Goal: Task Accomplishment & Management: Manage account settings

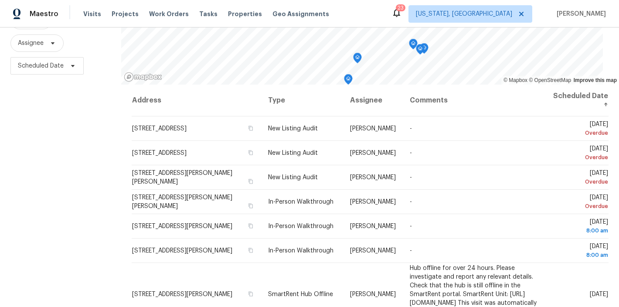
scroll to position [130, 0]
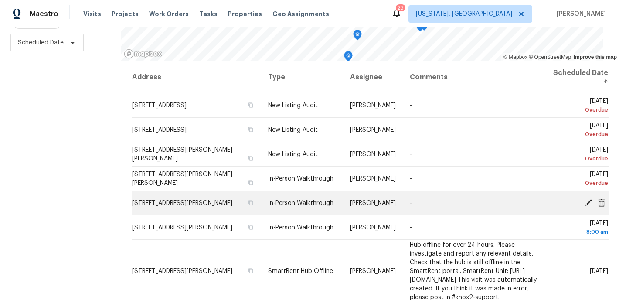
click at [585, 199] on icon at bounding box center [588, 202] width 7 height 7
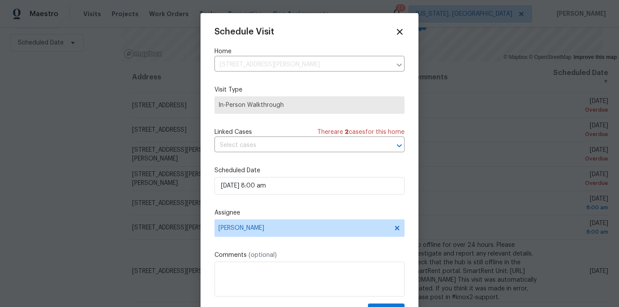
click at [333, 28] on div "Schedule Visit" at bounding box center [310, 32] width 190 height 10
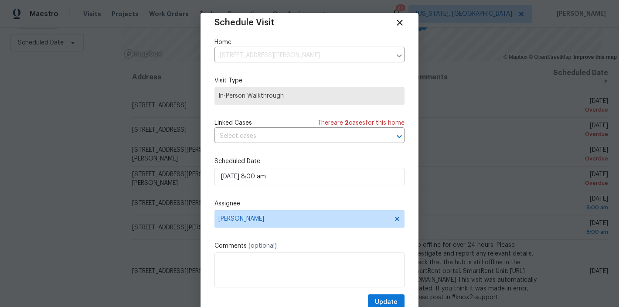
scroll to position [16, 0]
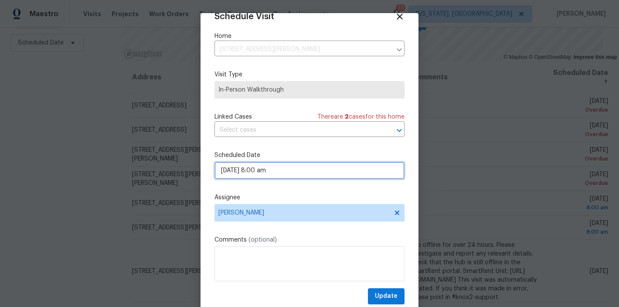
click at [278, 167] on input "10/15/2025 8:00 am" at bounding box center [310, 170] width 190 height 17
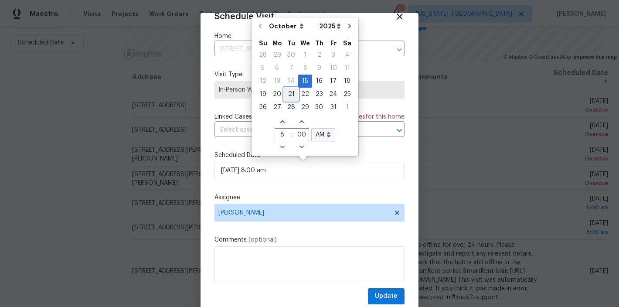
click at [290, 96] on div "21" at bounding box center [291, 94] width 14 height 12
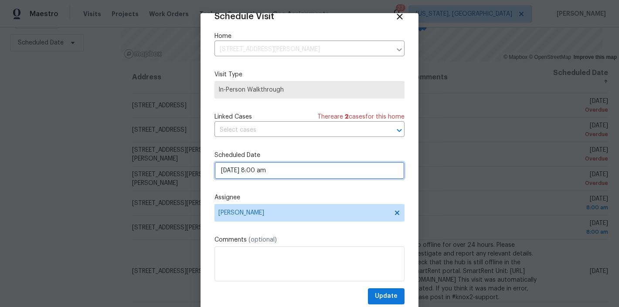
click at [284, 173] on input "10/21/2025 8:00 am" at bounding box center [310, 170] width 190 height 17
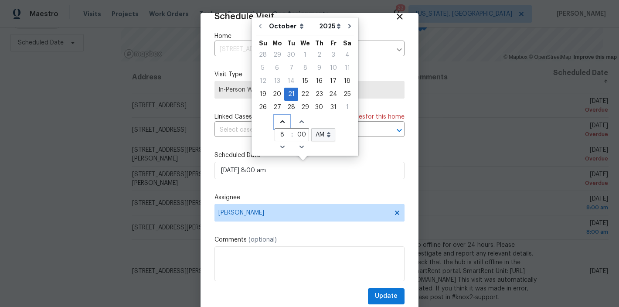
click at [281, 123] on icon "Increase hours (12hr clock)" at bounding box center [282, 121] width 7 height 7
type input "10/21/2025 9:00 am"
type input "9"
click at [281, 123] on icon "Increase hours (12hr clock)" at bounding box center [282, 121] width 7 height 7
type input "10/21/2025 10:00 am"
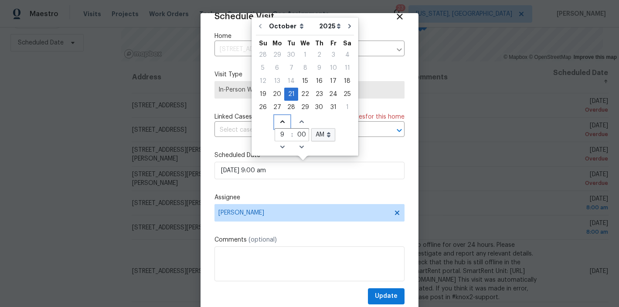
type input "10"
click at [281, 123] on icon "Increase hours (12hr clock)" at bounding box center [282, 121] width 7 height 7
type input "10/21/2025 11:00 am"
type input "11"
click at [281, 123] on icon "Increase hours (12hr clock)" at bounding box center [282, 121] width 7 height 7
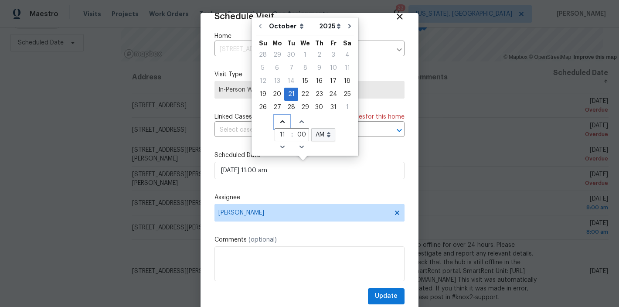
type input "10/21/2025 12:00 am"
type input "12"
click at [281, 123] on icon "Increase hours (12hr clock)" at bounding box center [282, 121] width 7 height 7
type input "10/21/2025 1:00 am"
type input "1"
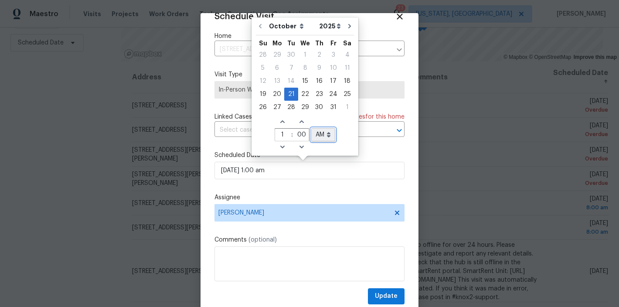
click at [327, 132] on select "AM PM" at bounding box center [323, 134] width 24 height 13
select select "pm"
click at [311, 128] on select "AM PM" at bounding box center [323, 134] width 24 height 13
type input "10/21/2025 1:00 pm"
select select "pm"
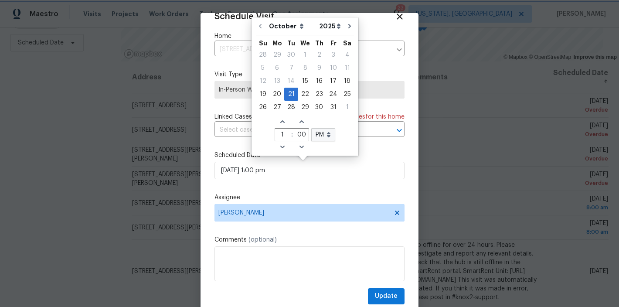
click at [339, 192] on div "Schedule Visit Home 4519 Jennifer Ln, Haymarket, VA 20169 ​ Visit Type In-Perso…" at bounding box center [310, 158] width 190 height 293
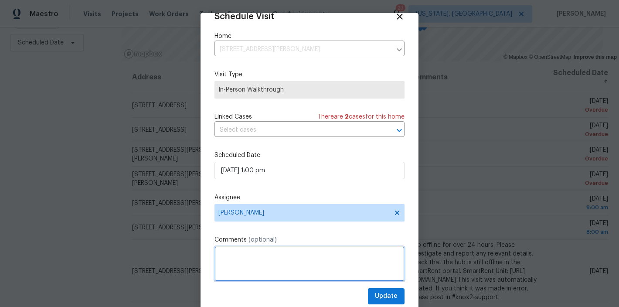
click at [276, 256] on textarea at bounding box center [310, 263] width 190 height 35
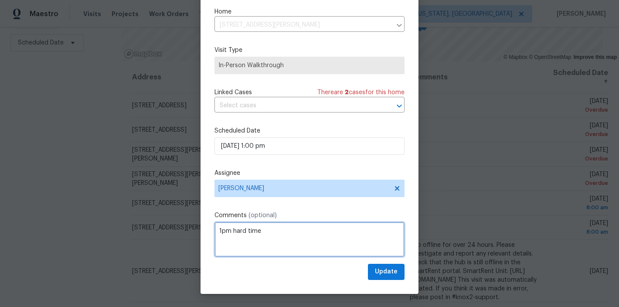
type textarea "1pm hard time"
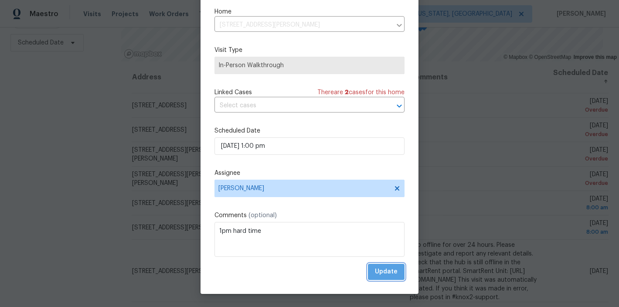
click at [377, 272] on span "Update" at bounding box center [386, 272] width 23 height 11
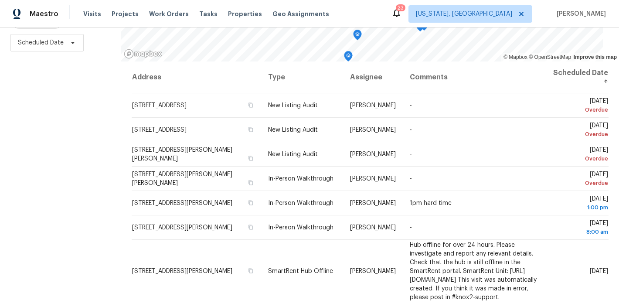
scroll to position [0, 0]
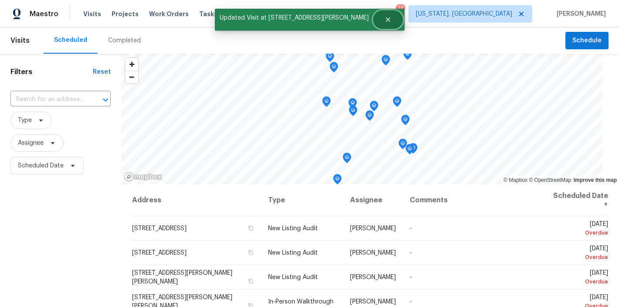
click at [385, 22] on icon "Close" at bounding box center [388, 19] width 7 height 7
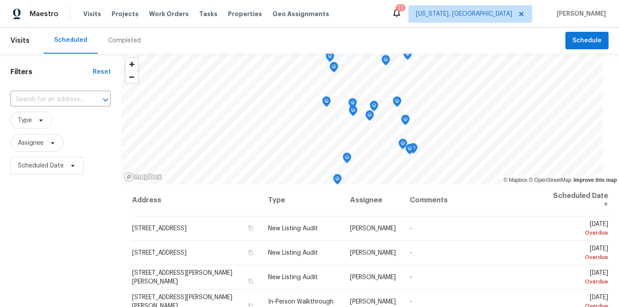
click at [386, 10] on div "Maestro Visits Projects Work Orders Tasks Properties Geo Assignments 23 Washing…" at bounding box center [309, 13] width 619 height 27
click at [55, 229] on div "Filters Reset ​ Type Assignee Scheduled Date" at bounding box center [60, 242] width 121 height 376
click at [388, 14] on div "Maestro Visits Projects Work Orders Tasks Properties Geo Assignments 23 Washing…" at bounding box center [309, 13] width 619 height 27
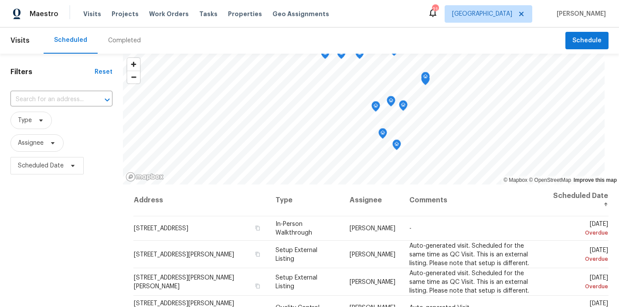
scroll to position [219, 0]
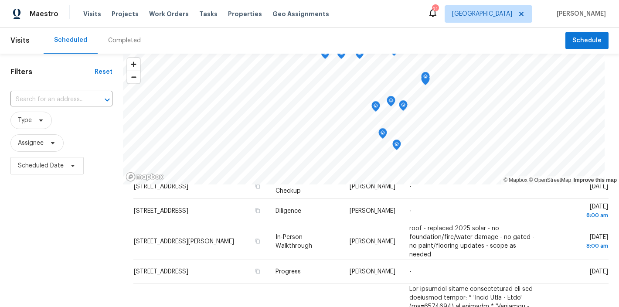
click at [72, 233] on div "Filters Reset ​ Type Assignee Scheduled Date" at bounding box center [61, 242] width 123 height 376
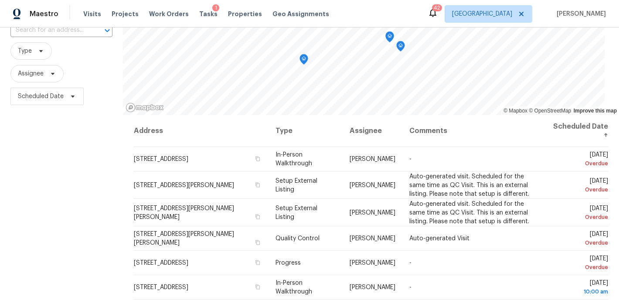
scroll to position [130, 0]
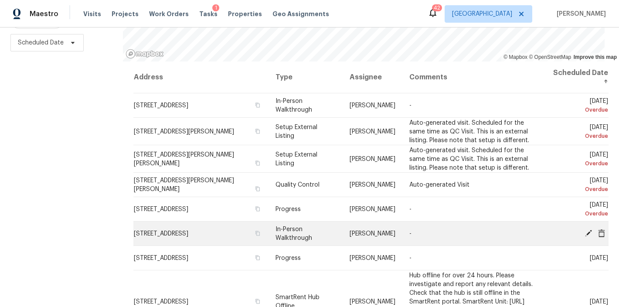
click at [585, 229] on icon at bounding box center [588, 232] width 7 height 7
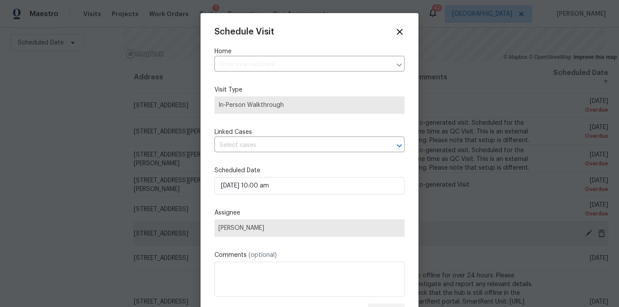
type input "532 Willow Breeze Ct, Zebulon, NC 27597"
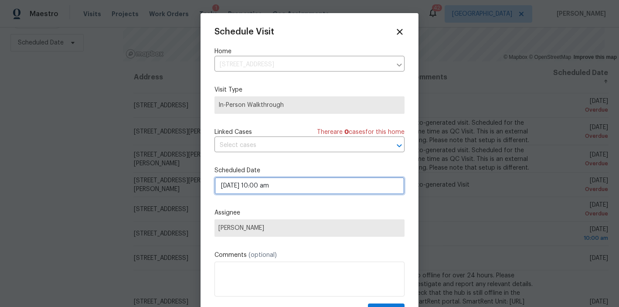
click at [273, 184] on input "10/15/2025 10:00 am" at bounding box center [310, 185] width 190 height 17
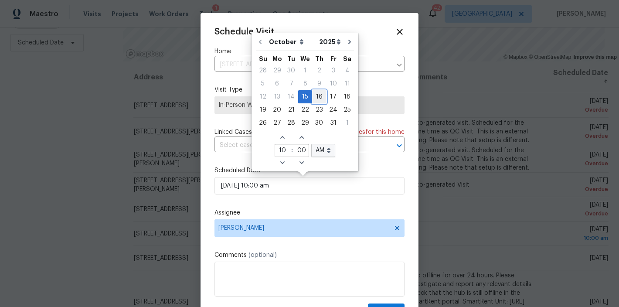
click at [317, 98] on div "16" at bounding box center [319, 97] width 14 height 12
type input "10/16/2025 10:00 am"
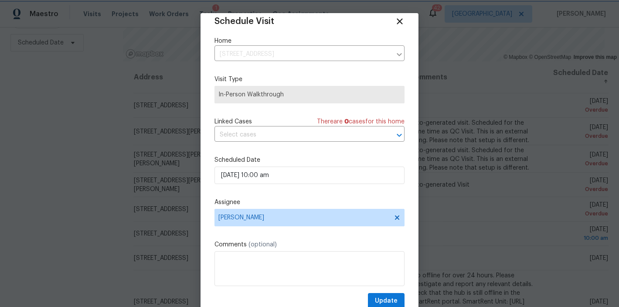
scroll to position [16, 0]
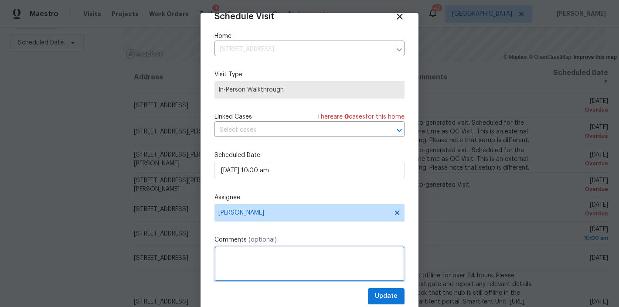
click at [256, 250] on textarea at bounding box center [310, 263] width 190 height 35
type textarea "10 am hard time appt"
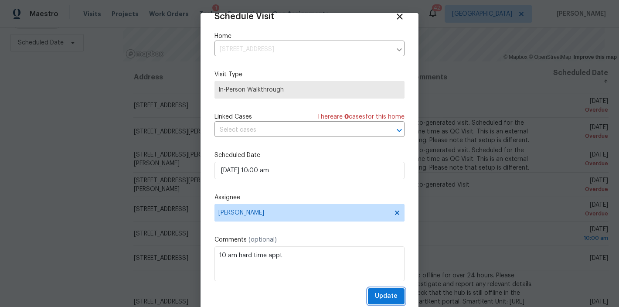
click at [375, 295] on span "Update" at bounding box center [386, 296] width 23 height 11
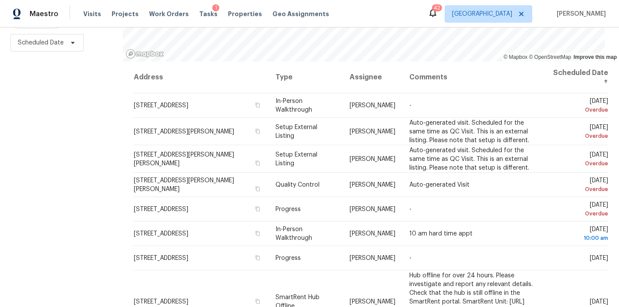
scroll to position [0, 0]
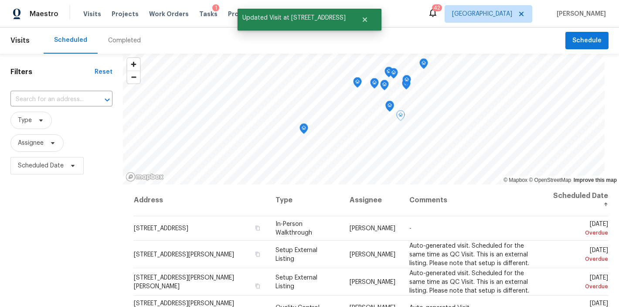
click at [79, 251] on div "Filters Reset ​ Type Assignee Scheduled Date" at bounding box center [61, 242] width 123 height 376
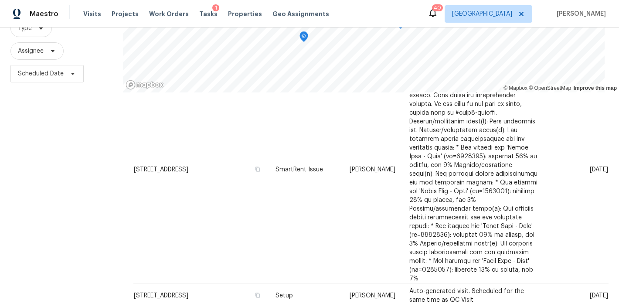
scroll to position [56, 0]
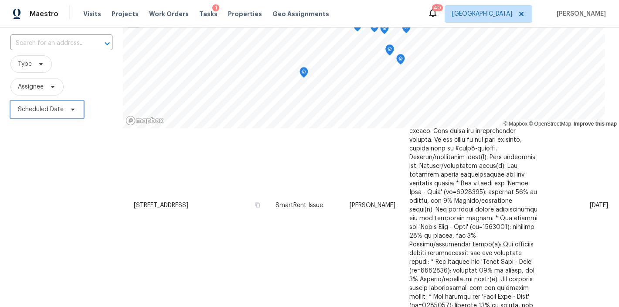
click at [37, 102] on span "Scheduled Date" at bounding box center [46, 109] width 73 height 17
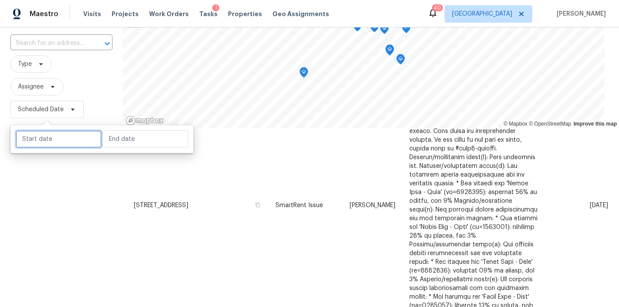
click at [36, 132] on input "text" at bounding box center [59, 138] width 86 height 17
select select "9"
select select "2025"
select select "10"
select select "2025"
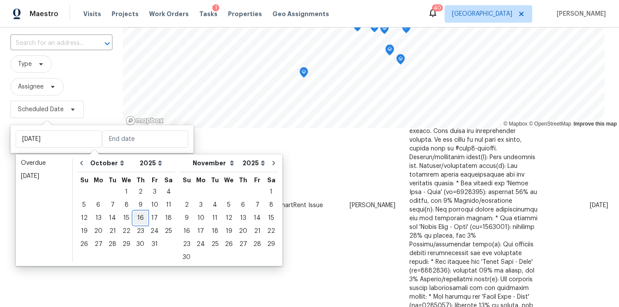
click at [137, 216] on div "16" at bounding box center [140, 218] width 14 height 12
type input "Thu, Oct 16"
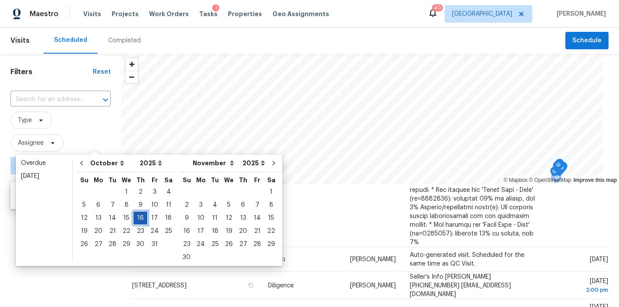
click at [137, 216] on div "16" at bounding box center [140, 218] width 14 height 12
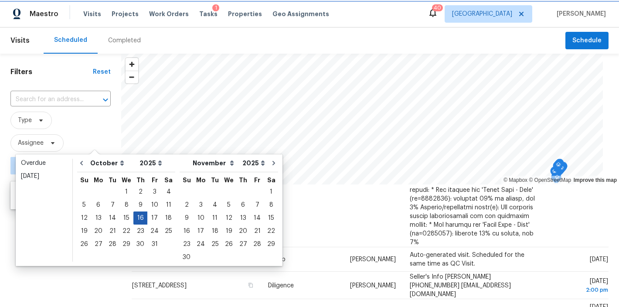
type input "Thu, Oct 16"
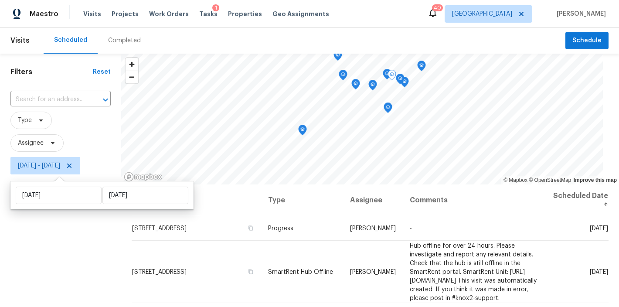
click at [25, 265] on div "Filters Reset ​ Type Assignee Thu, Oct 16 - Thu, Oct 16" at bounding box center [60, 242] width 121 height 376
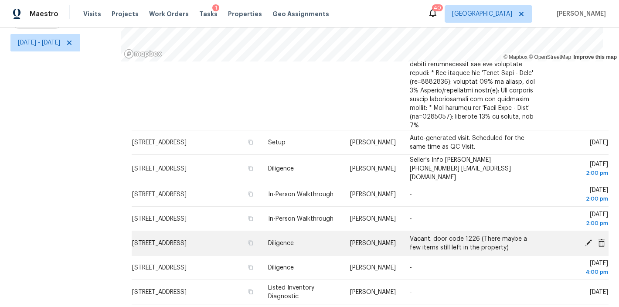
scroll to position [130, 0]
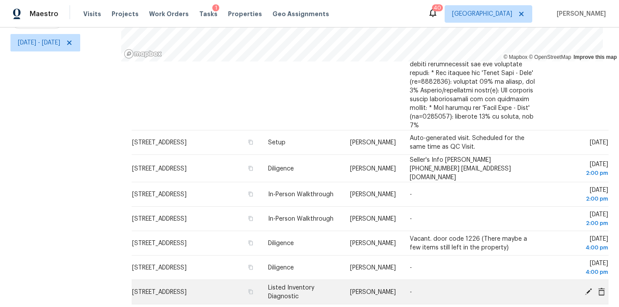
click at [585, 288] on icon at bounding box center [588, 291] width 7 height 7
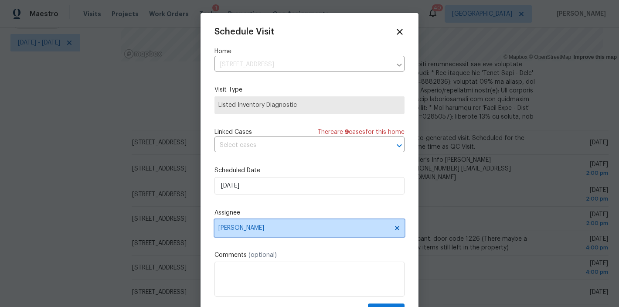
click at [244, 229] on span "[PERSON_NAME]" at bounding box center [304, 228] width 171 height 7
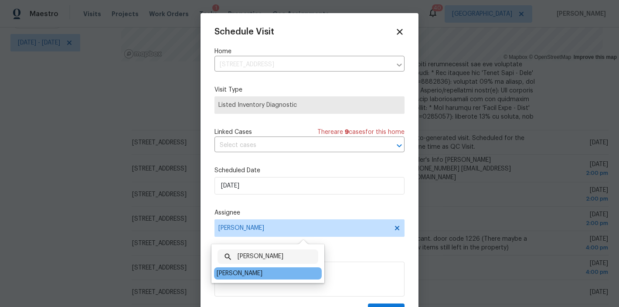
type input "shawn"
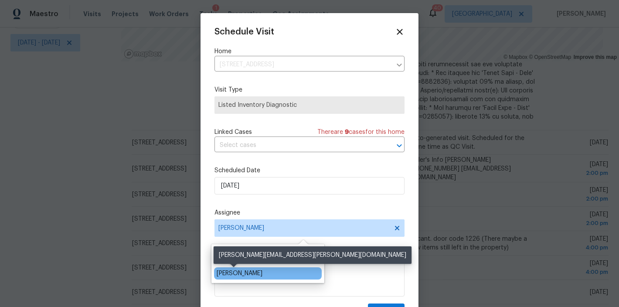
click at [236, 270] on div "Shawn Wise" at bounding box center [240, 273] width 46 height 9
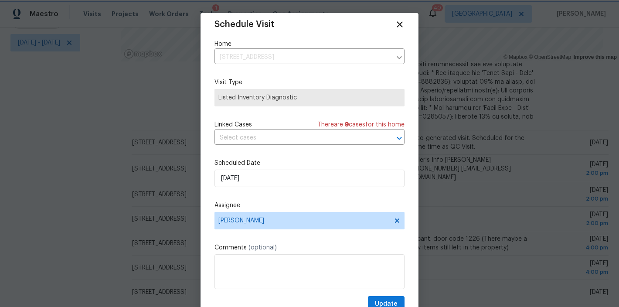
scroll to position [16, 0]
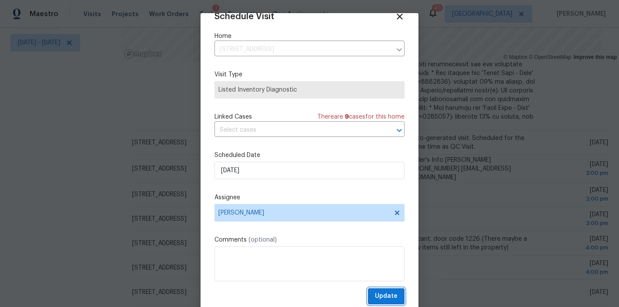
click at [385, 297] on span "Update" at bounding box center [386, 296] width 23 height 11
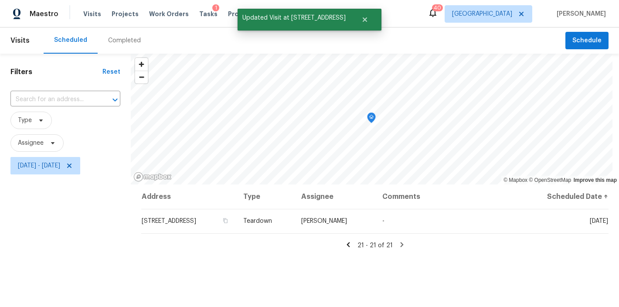
scroll to position [0, 0]
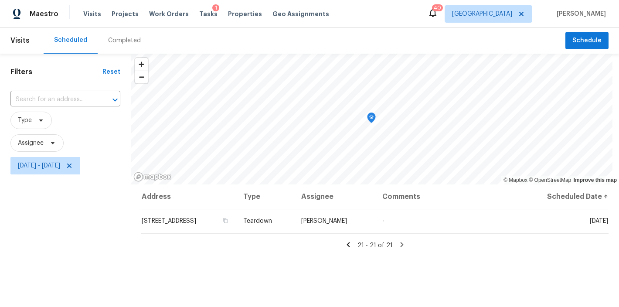
click at [347, 244] on icon at bounding box center [348, 244] width 3 height 5
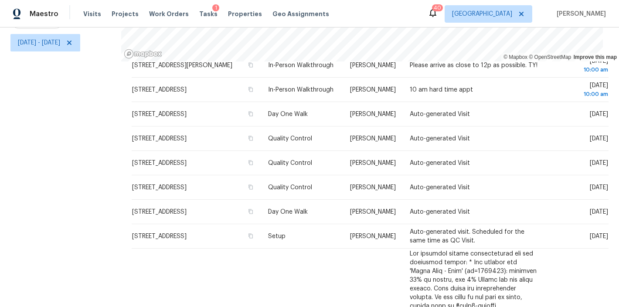
scroll to position [164, 0]
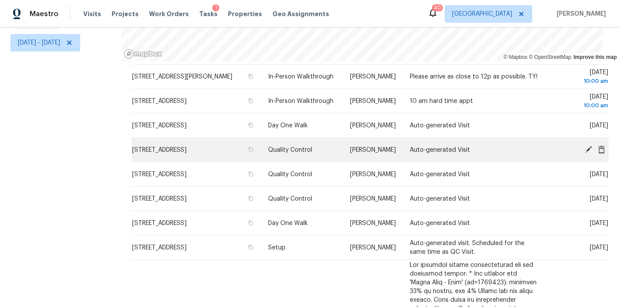
click at [585, 152] on icon at bounding box center [588, 149] width 7 height 7
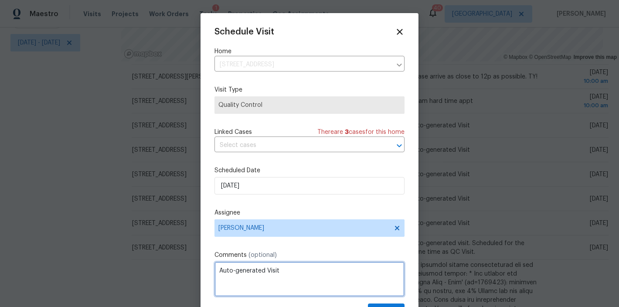
drag, startPoint x: 287, startPoint y: 273, endPoint x: 220, endPoint y: 265, distance: 68.1
click at [221, 265] on textarea "Auto-generated Visit" at bounding box center [310, 279] width 190 height 35
drag, startPoint x: 248, startPoint y: 280, endPoint x: 218, endPoint y: 267, distance: 32.4
click at [218, 267] on textarea "Lee cannot make this. Please take listing photos, NavAI and QC walk." at bounding box center [310, 279] width 190 height 35
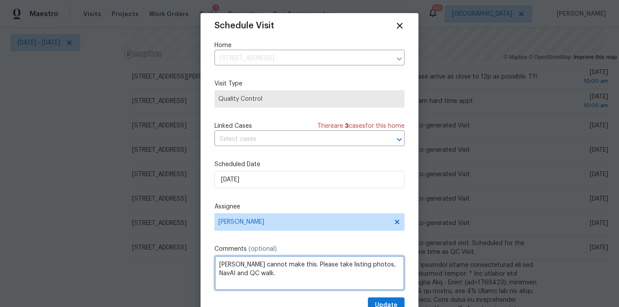
scroll to position [16, 0]
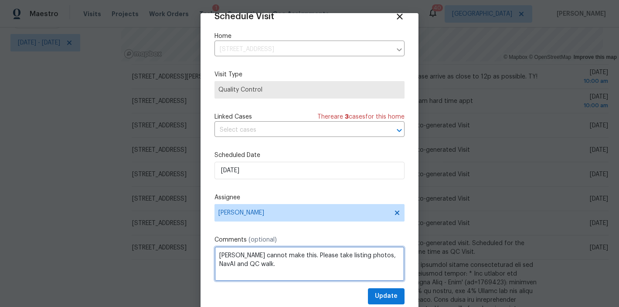
type textarea "Lee cannot make this. Please take listing photos, NavAI and QC walk."
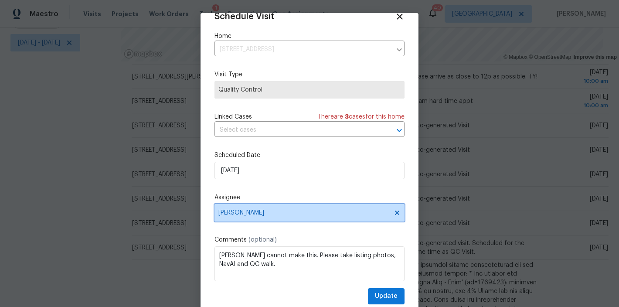
click at [260, 212] on span "Lee Privette" at bounding box center [304, 212] width 171 height 7
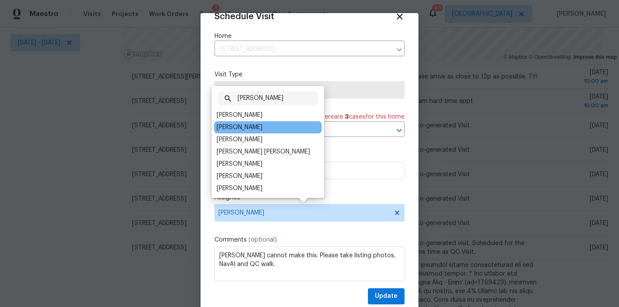
type input "josep"
click at [236, 129] on div "[PERSON_NAME]" at bounding box center [240, 127] width 46 height 9
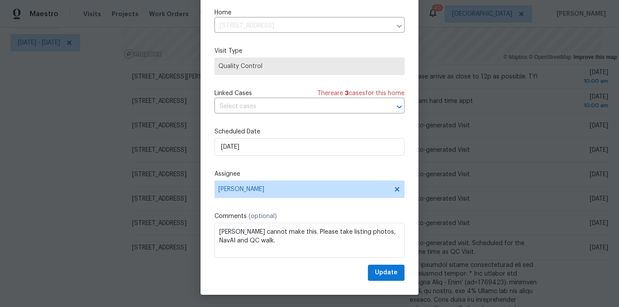
scroll to position [24, 0]
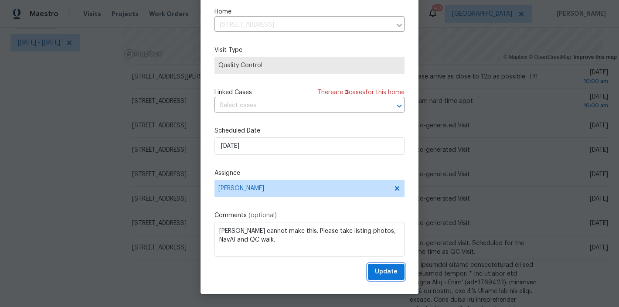
click at [379, 273] on span "Update" at bounding box center [386, 272] width 23 height 11
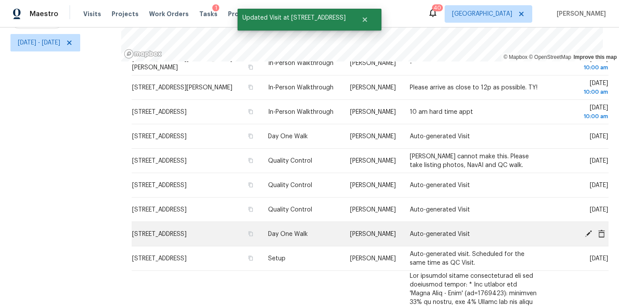
scroll to position [153, 0]
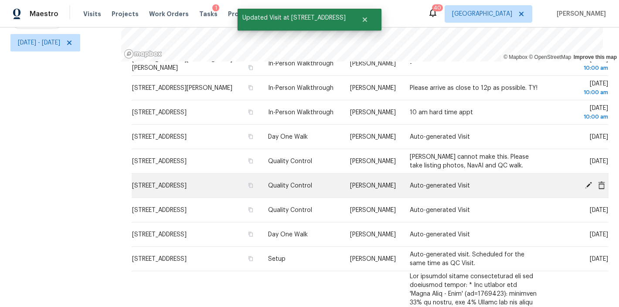
click at [585, 188] on icon at bounding box center [588, 184] width 7 height 7
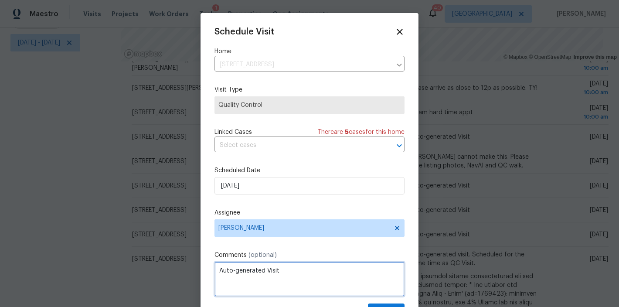
click at [273, 275] on textarea "Auto-generated Visit" at bounding box center [310, 279] width 190 height 35
click at [247, 276] on textarea "Auto-generated Visit" at bounding box center [310, 279] width 190 height 35
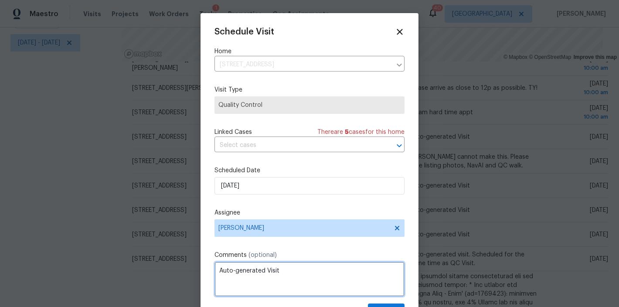
paste textarea "Lee cannot make this. Please take listing photos, NavAI and QC walk."
type textarea "Lee cannot make this. Please take listing photos, NavAI and QC walk."
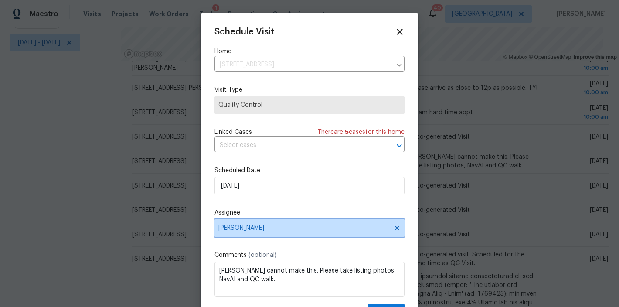
click at [253, 226] on span "Lee Privette" at bounding box center [304, 228] width 171 height 7
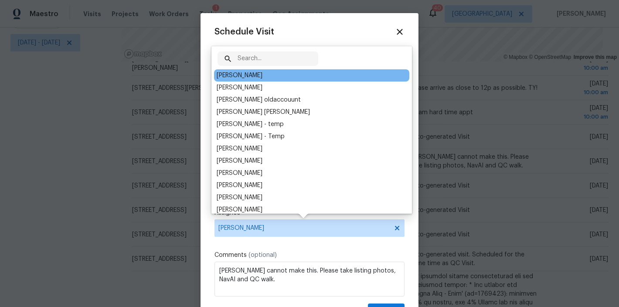
click at [251, 58] on input "text" at bounding box center [278, 58] width 81 height 14
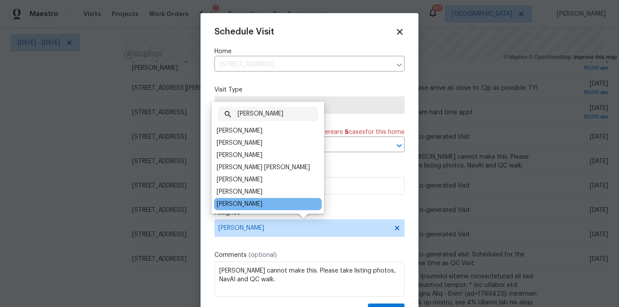
type input "joseph"
click at [238, 205] on div "[PERSON_NAME]" at bounding box center [240, 204] width 46 height 9
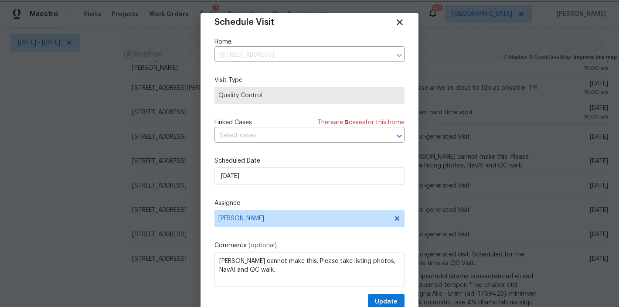
scroll to position [16, 0]
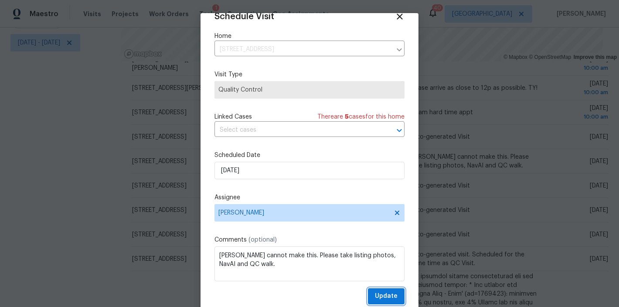
click at [384, 297] on span "Update" at bounding box center [386, 296] width 23 height 11
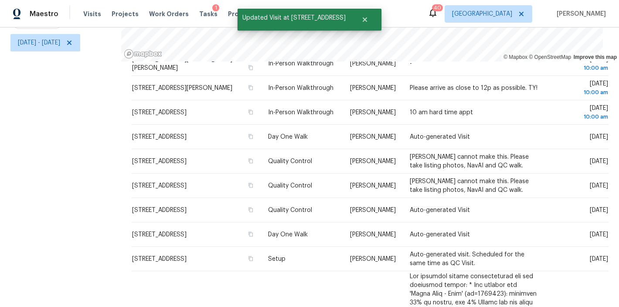
click at [85, 212] on div "Filters Reset ​ Type Assignee Thu, Oct 16 - Thu, Oct 16" at bounding box center [60, 119] width 121 height 376
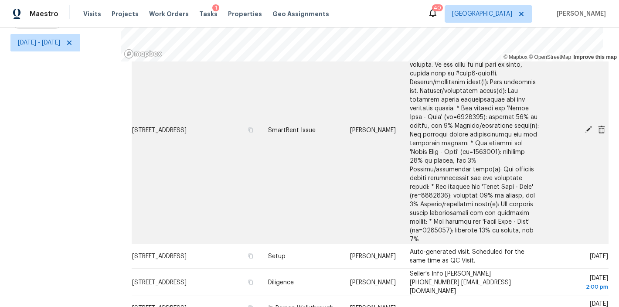
scroll to position [522, 0]
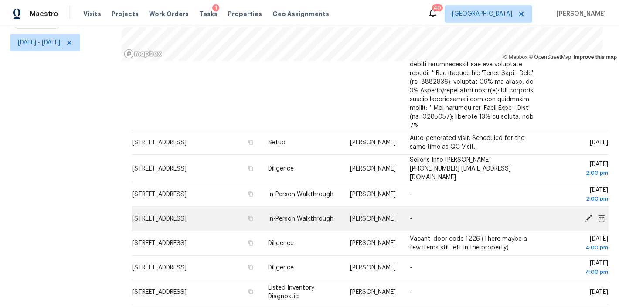
click at [585, 215] on icon at bounding box center [588, 218] width 7 height 7
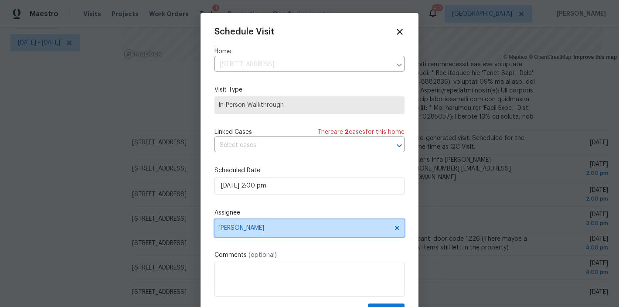
click at [257, 230] on span "Wayne Putnam" at bounding box center [304, 228] width 171 height 7
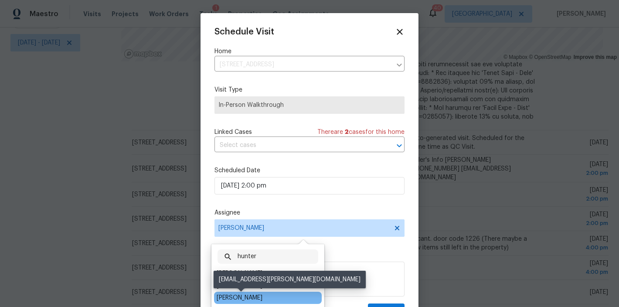
type input "hunter"
click at [253, 299] on div "Hunter Anderson" at bounding box center [240, 298] width 46 height 9
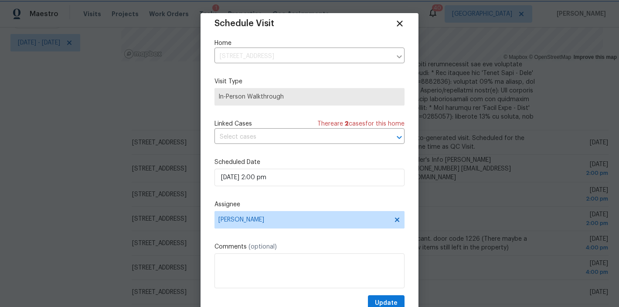
scroll to position [16, 0]
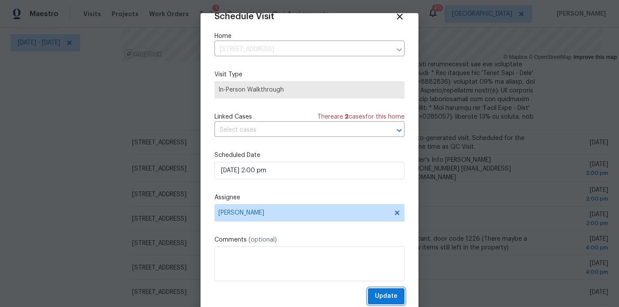
click at [391, 299] on button "Update" at bounding box center [386, 296] width 37 height 16
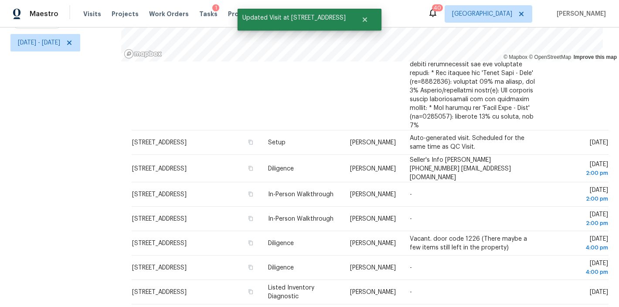
click at [67, 226] on div "Filters Reset ​ Type Assignee Thu, Oct 16 - Thu, Oct 16" at bounding box center [60, 119] width 121 height 376
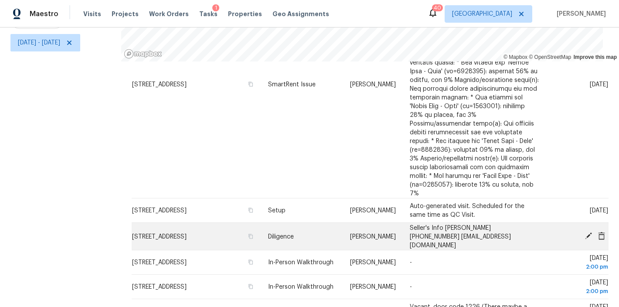
scroll to position [440, 0]
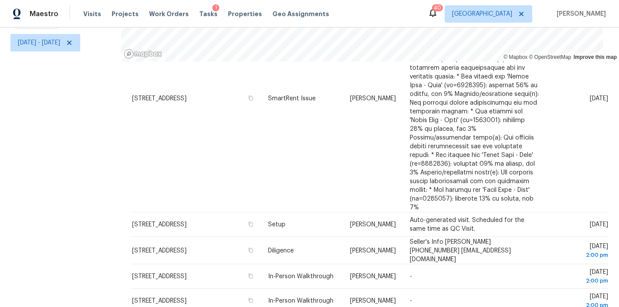
click at [351, 17] on div "Maestro Visits Projects Work Orders Tasks 1 Properties Geo Assignments 40 Ralei…" at bounding box center [309, 13] width 619 height 27
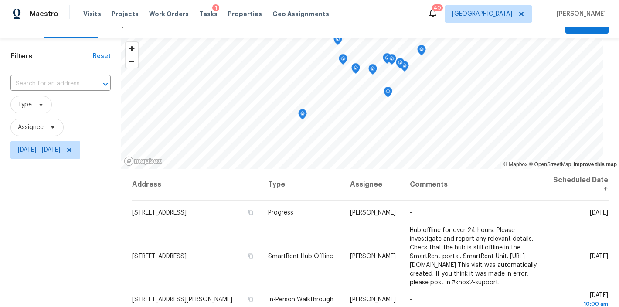
scroll to position [0, 0]
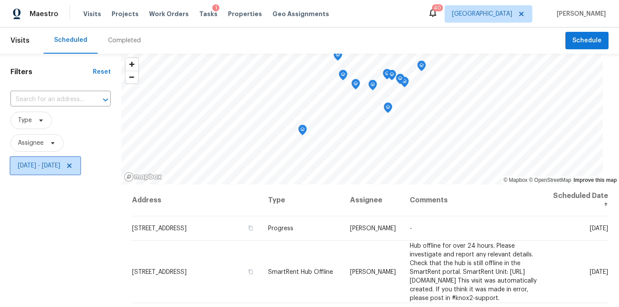
click at [73, 164] on icon at bounding box center [69, 165] width 7 height 7
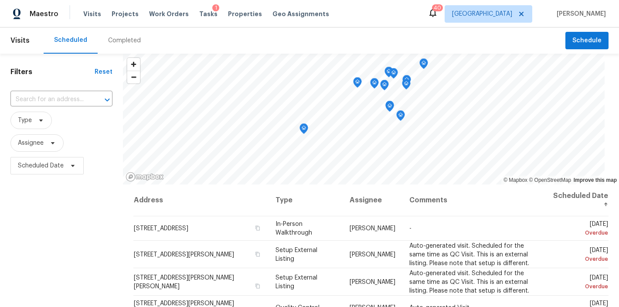
click at [349, 36] on div "Scheduled Completed" at bounding box center [305, 40] width 522 height 26
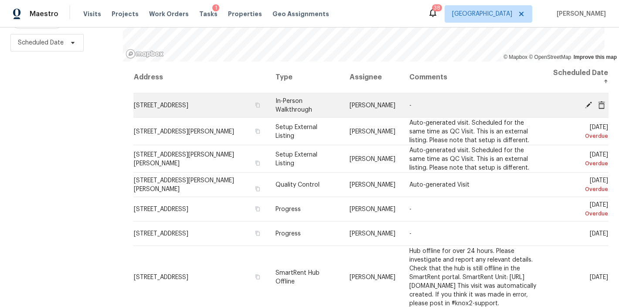
click at [598, 101] on icon at bounding box center [601, 105] width 7 height 8
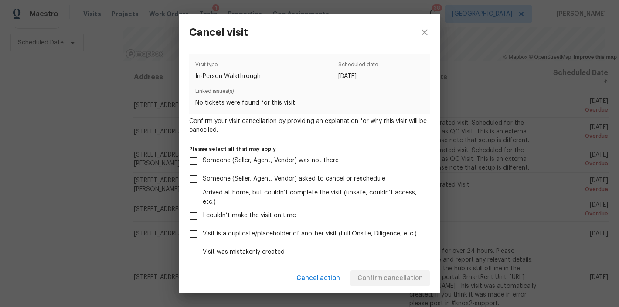
scroll to position [80, 0]
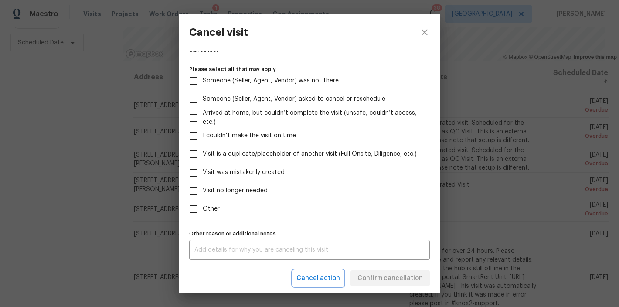
click at [331, 277] on span "Cancel action" at bounding box center [319, 278] width 44 height 11
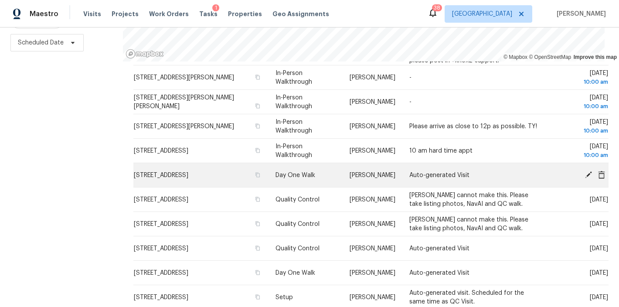
scroll to position [282, 0]
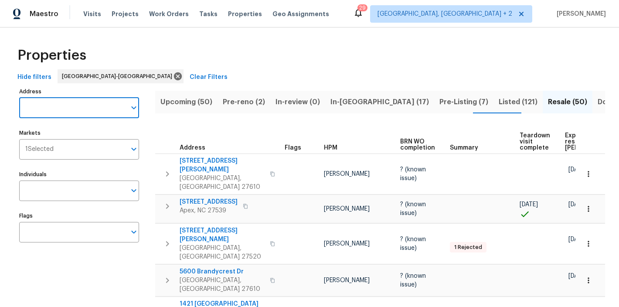
click at [78, 109] on input "Address" at bounding box center [72, 108] width 107 height 21
type input "2035 ferbow"
click at [88, 138] on li "2035 Ferbow St Creedmoor NC 27522" at bounding box center [79, 130] width 120 height 14
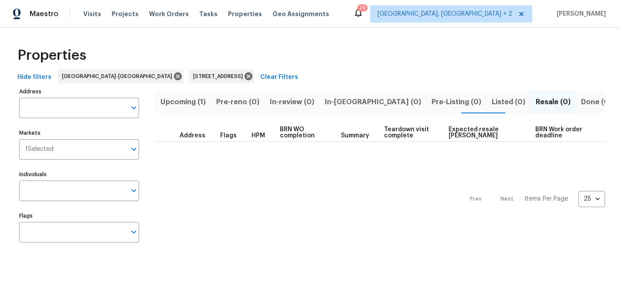
type input "2035 Ferbow St Creedmoor NC 27522"
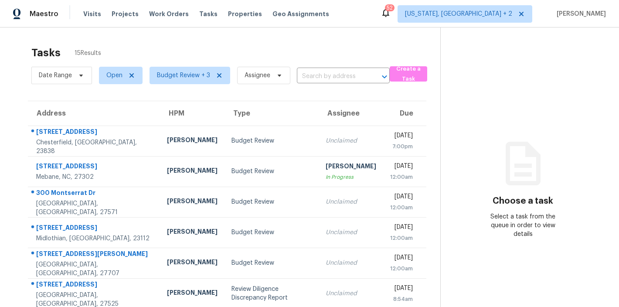
click at [191, 37] on div "Tasks 15 Results Date Range Open Budget Review + 3 Assignee ​ Create a Task Add…" at bounding box center [309, 240] width 619 height 427
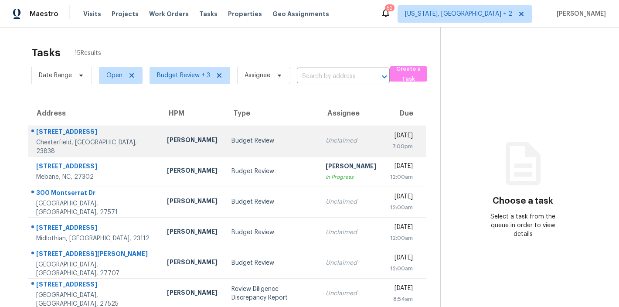
click at [232, 137] on div "Budget Review" at bounding box center [272, 141] width 80 height 9
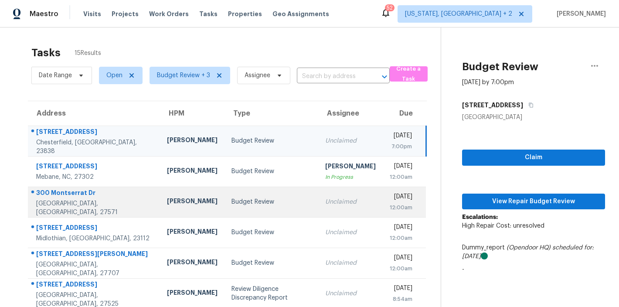
scroll to position [154, 0]
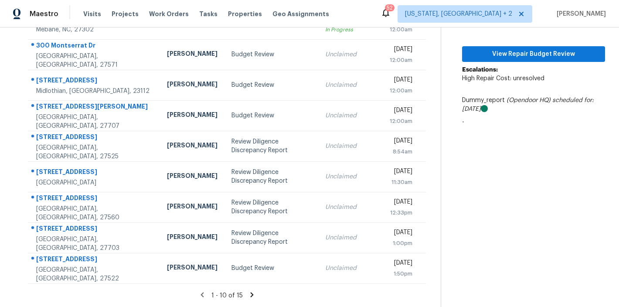
click at [251, 292] on icon at bounding box center [252, 294] width 3 height 5
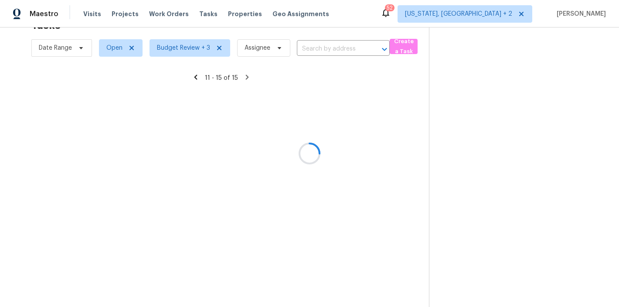
scroll to position [34, 0]
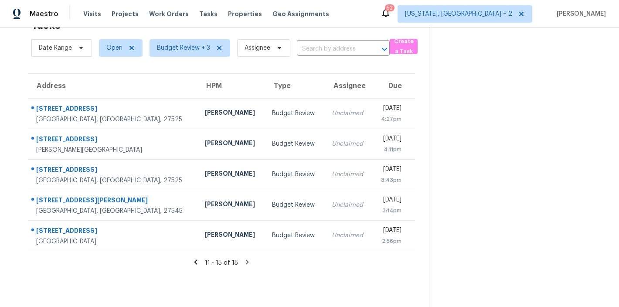
click at [195, 258] on icon at bounding box center [196, 262] width 8 height 8
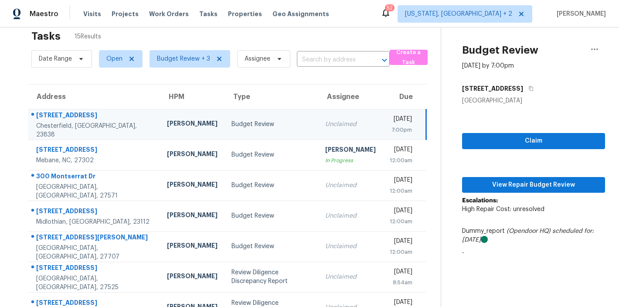
scroll to position [0, 0]
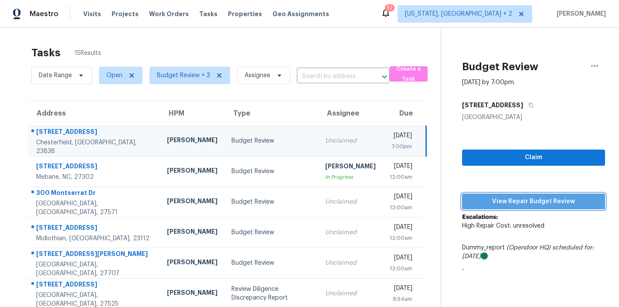
click at [557, 205] on span "View Repair Budget Review" at bounding box center [533, 201] width 129 height 11
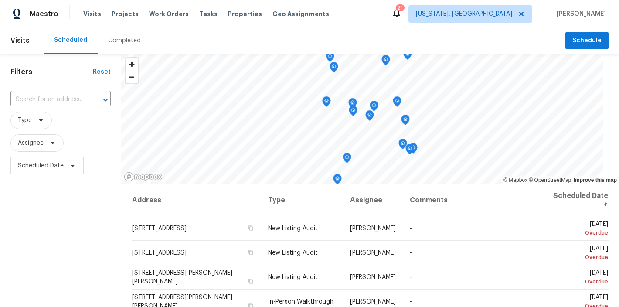
scroll to position [117, 0]
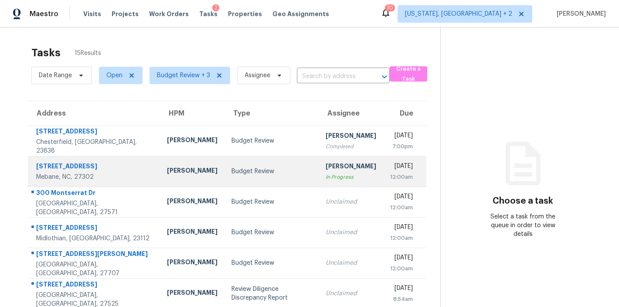
click at [225, 164] on td "Budget Review" at bounding box center [272, 171] width 94 height 31
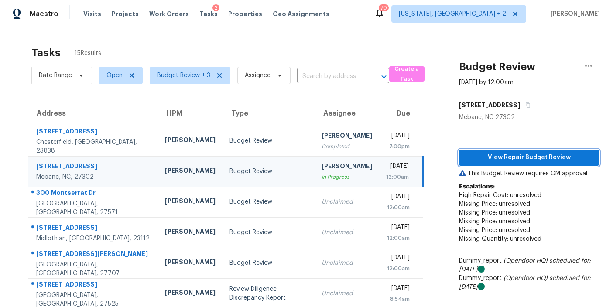
click at [550, 157] on span "View Repair Budget Review" at bounding box center [529, 157] width 126 height 11
click at [376, 13] on div "Maestro Visits Projects Work Orders Tasks 2 Properties Geo Assignments 70 [US_S…" at bounding box center [306, 13] width 613 height 27
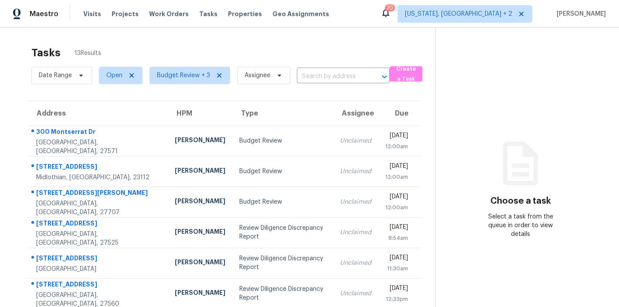
click at [181, 34] on div "Tasks 13 Results Date Range Open Budget Review + 3 Assignee ​ Create a Task Add…" at bounding box center [309, 240] width 619 height 427
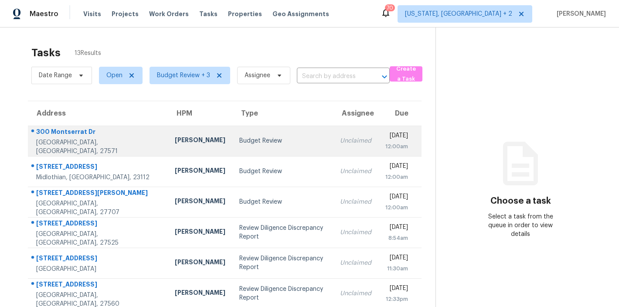
click at [239, 137] on div "Budget Review" at bounding box center [282, 141] width 87 height 9
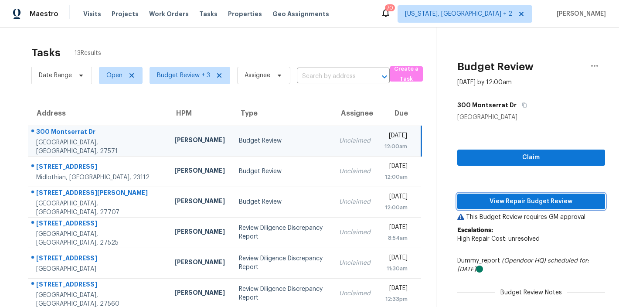
click at [529, 204] on span "View Repair Budget Review" at bounding box center [532, 201] width 134 height 11
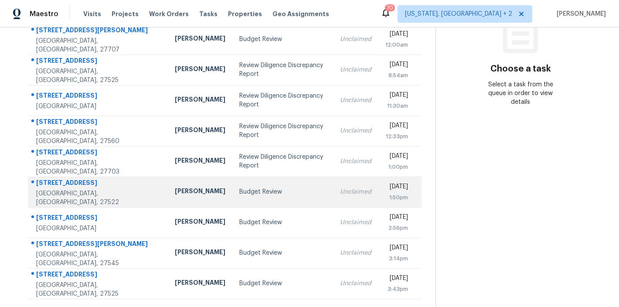
scroll to position [154, 0]
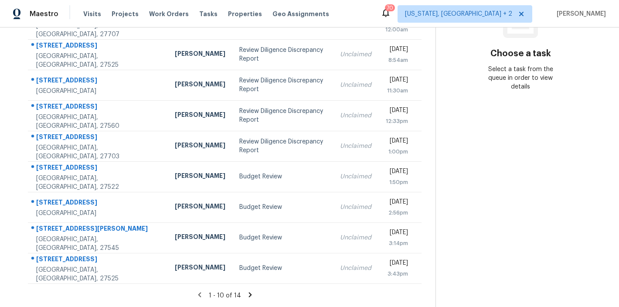
click at [249, 292] on icon at bounding box center [250, 294] width 3 height 5
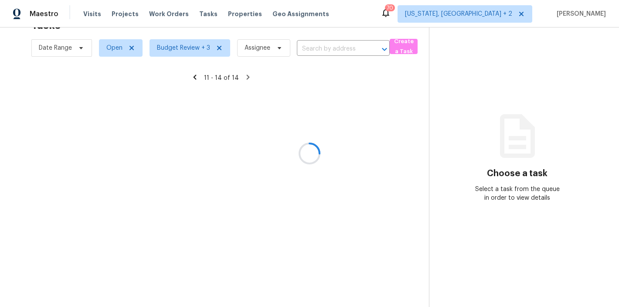
scroll to position [34, 0]
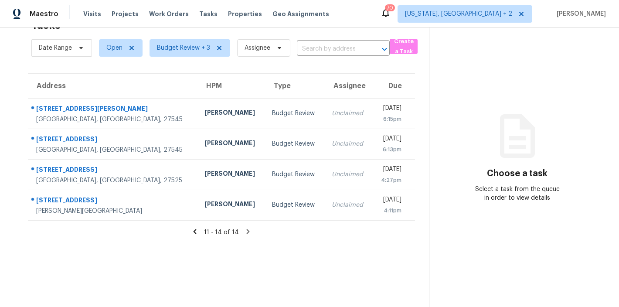
click at [194, 229] on icon at bounding box center [195, 231] width 3 height 5
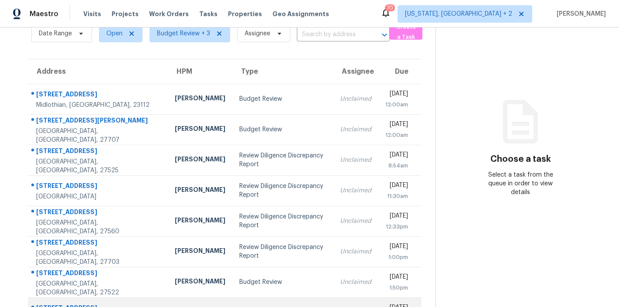
scroll to position [0, 0]
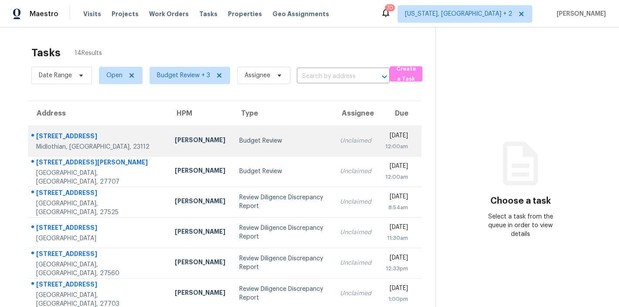
click at [239, 137] on div "Budget Review" at bounding box center [282, 141] width 87 height 9
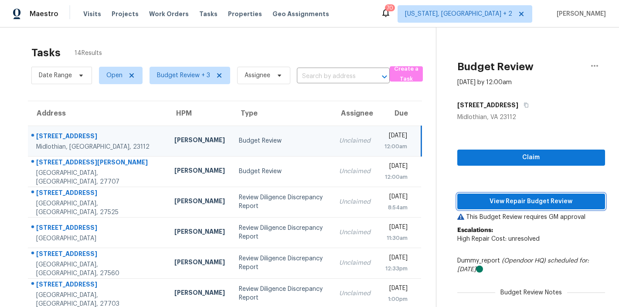
click at [551, 202] on span "View Repair Budget Review" at bounding box center [532, 201] width 134 height 11
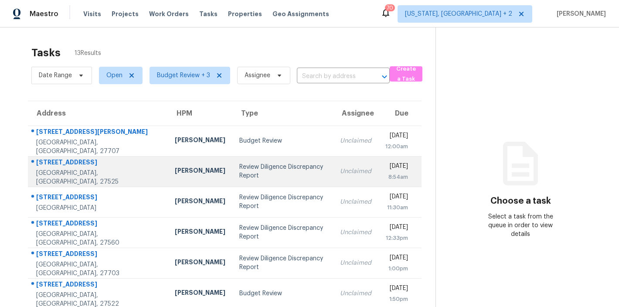
click at [232, 159] on td "Review Diligence Discrepancy Report" at bounding box center [282, 171] width 101 height 31
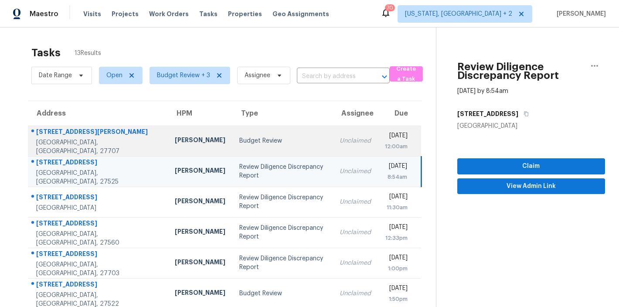
click at [239, 145] on div "Budget Review" at bounding box center [282, 141] width 87 height 9
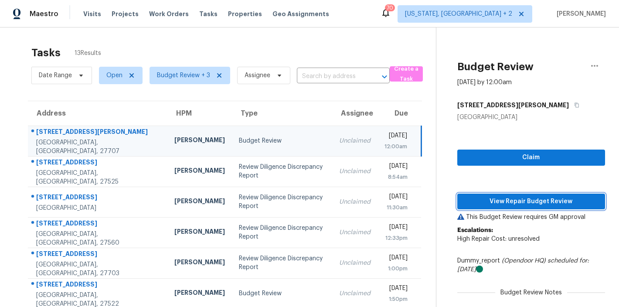
click at [536, 203] on span "View Repair Budget Review" at bounding box center [532, 201] width 134 height 11
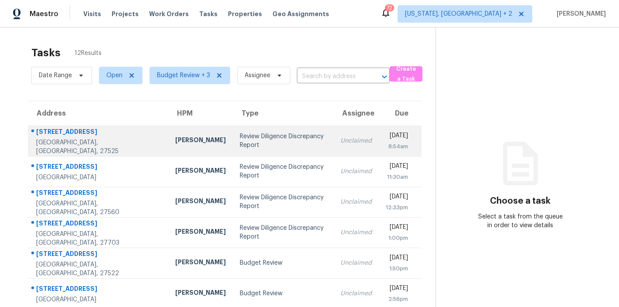
click at [240, 145] on div "Review Diligence Discrepancy Report" at bounding box center [283, 140] width 87 height 17
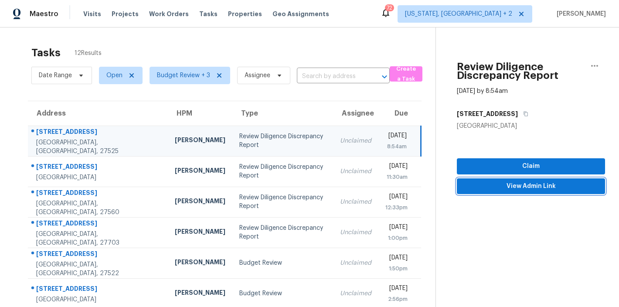
click at [521, 185] on span "View Admin Link" at bounding box center [531, 186] width 134 height 11
click at [239, 149] on div "Review Diligence Discrepancy Report" at bounding box center [282, 140] width 87 height 17
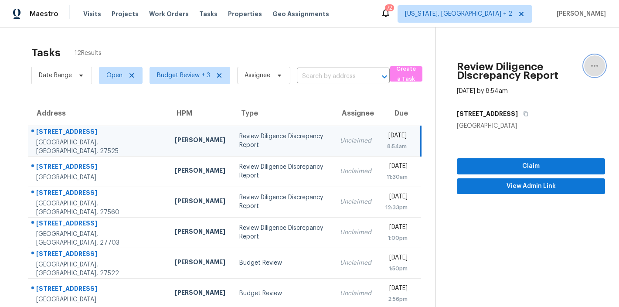
click at [592, 64] on icon "button" at bounding box center [595, 66] width 10 height 10
click at [533, 66] on div "Cancel this task" at bounding box center [539, 67] width 68 height 9
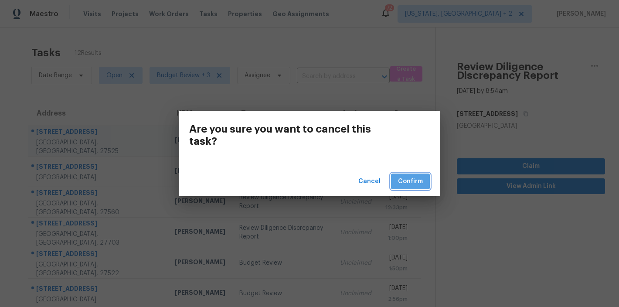
click at [422, 181] on span "Confirm" at bounding box center [410, 181] width 25 height 11
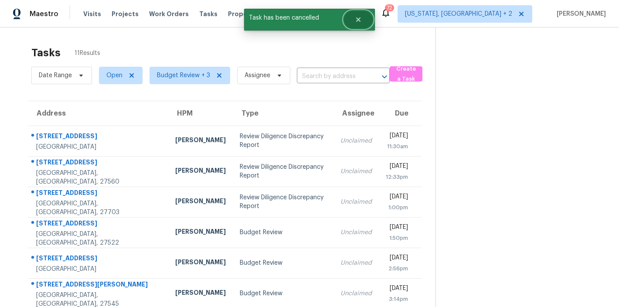
click at [362, 19] on button "Close" at bounding box center [358, 19] width 29 height 17
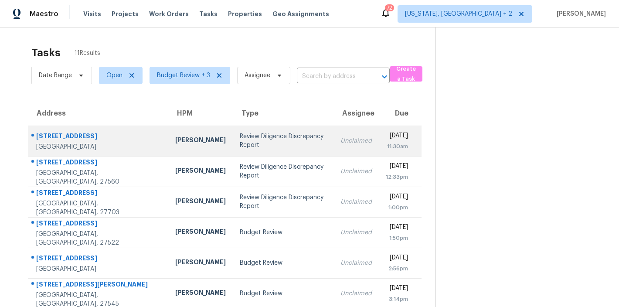
click at [175, 137] on div "[PERSON_NAME]" at bounding box center [200, 141] width 51 height 11
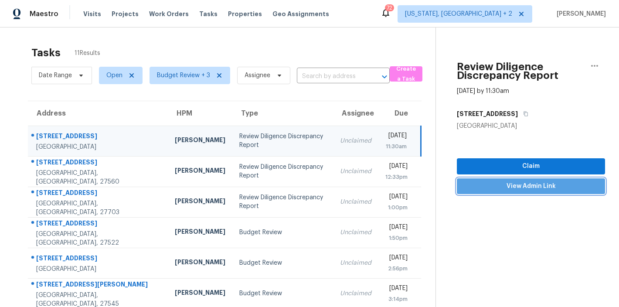
click at [536, 185] on span "View Admin Link" at bounding box center [531, 186] width 134 height 11
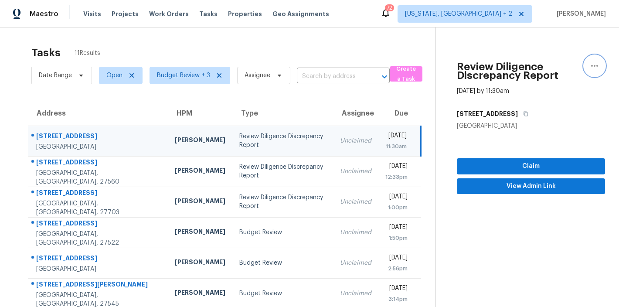
click at [590, 65] on icon "button" at bounding box center [595, 66] width 10 height 10
click at [537, 70] on div "Cancel this task" at bounding box center [539, 67] width 68 height 9
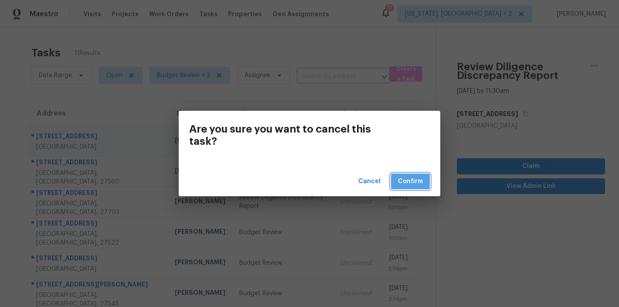
click at [421, 185] on span "Confirm" at bounding box center [410, 181] width 25 height 11
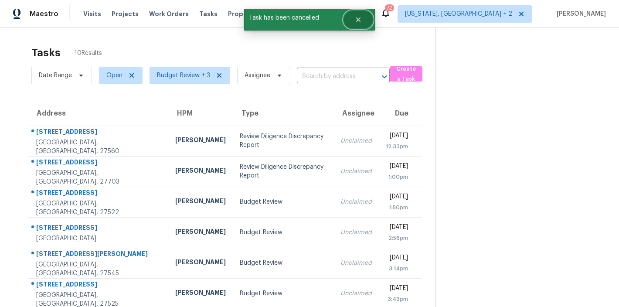
click at [355, 20] on icon "Close" at bounding box center [358, 19] width 7 height 7
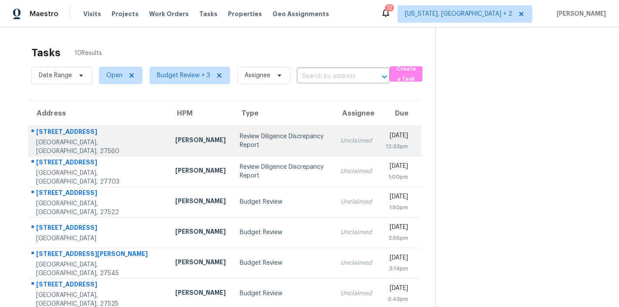
click at [240, 132] on div "Review Diligence Discrepancy Report" at bounding box center [283, 140] width 87 height 17
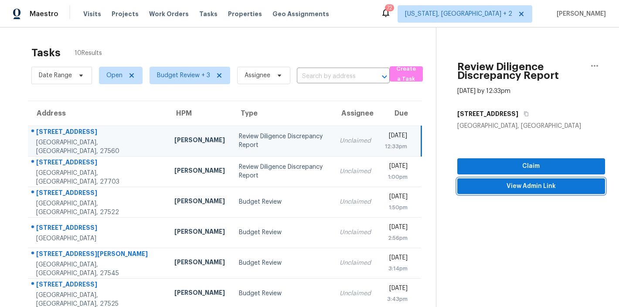
click at [521, 189] on span "View Admin Link" at bounding box center [532, 186] width 134 height 11
click at [174, 136] on div "Wayne Putnam" at bounding box center [199, 141] width 51 height 11
click at [590, 63] on icon "button" at bounding box center [595, 66] width 10 height 10
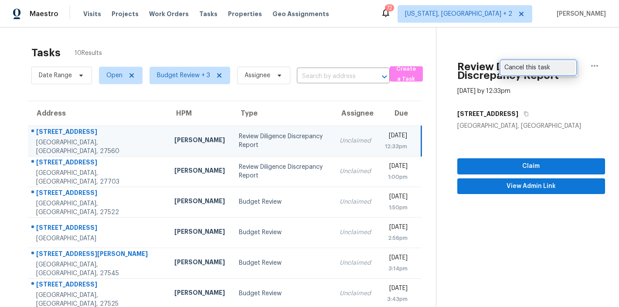
click at [518, 65] on div "Cancel this task" at bounding box center [539, 67] width 68 height 9
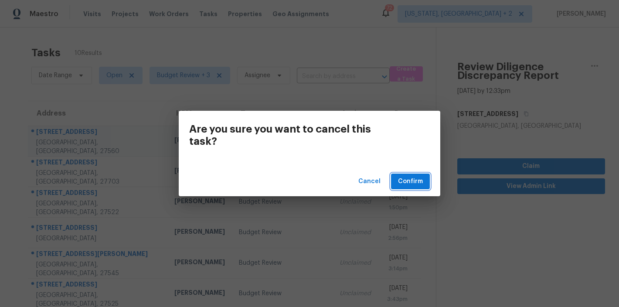
drag, startPoint x: 415, startPoint y: 179, endPoint x: 441, endPoint y: 117, distance: 67.2
click at [416, 179] on span "Confirm" at bounding box center [410, 181] width 25 height 11
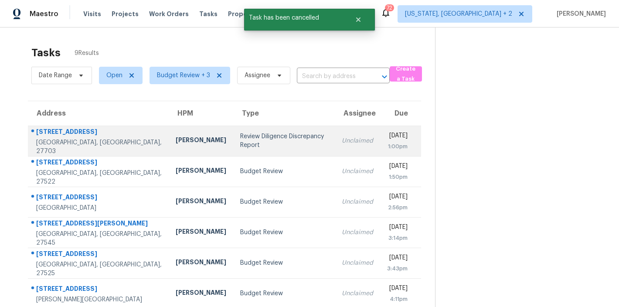
click at [240, 138] on div "Review Diligence Discrepancy Report" at bounding box center [284, 140] width 88 height 17
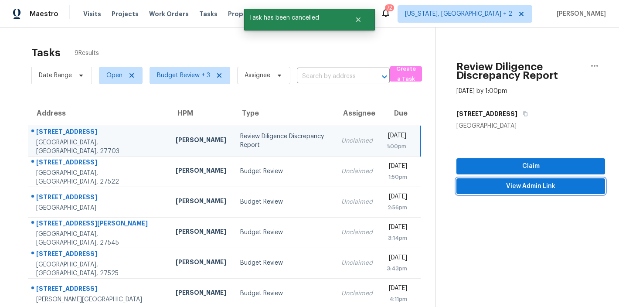
click at [553, 187] on span "View Admin Link" at bounding box center [531, 186] width 135 height 11
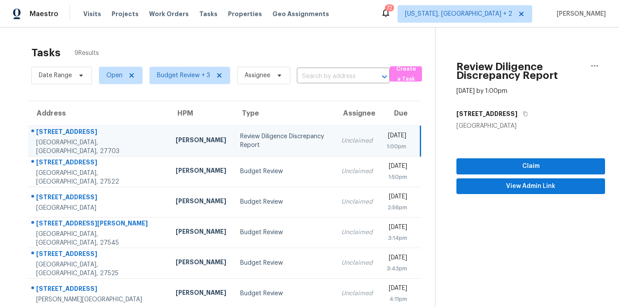
click at [342, 140] on div "Unclaimed" at bounding box center [357, 141] width 31 height 9
click at [591, 65] on icon "button" at bounding box center [594, 66] width 7 height 2
click at [513, 66] on div "Cancel this task" at bounding box center [539, 67] width 68 height 9
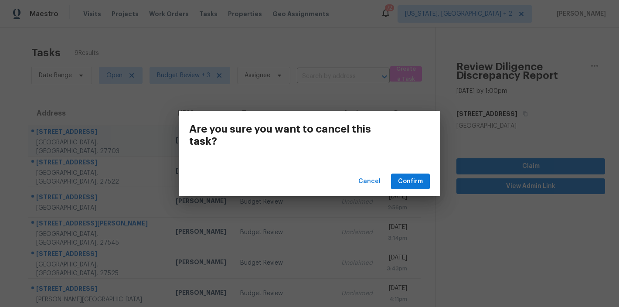
click at [390, 185] on div "Cancel Confirm" at bounding box center [310, 182] width 262 height 30
click at [414, 183] on span "Confirm" at bounding box center [410, 181] width 25 height 11
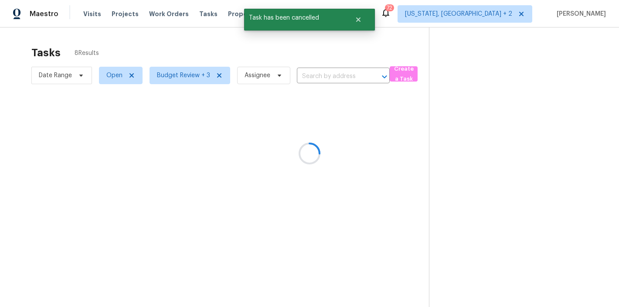
click at [171, 34] on div "Tasks 8 Results Date Range Open Budget Review + 3 Assignee ​ Create a Task" at bounding box center [309, 180] width 619 height 307
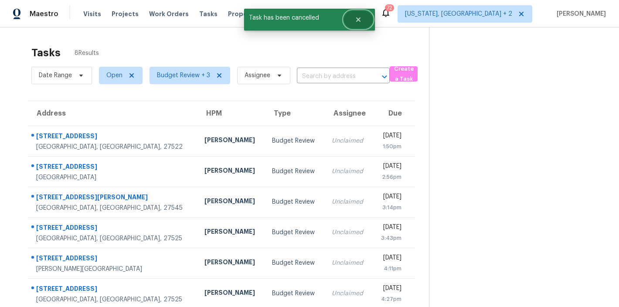
click at [362, 20] on icon "Close" at bounding box center [358, 19] width 7 height 7
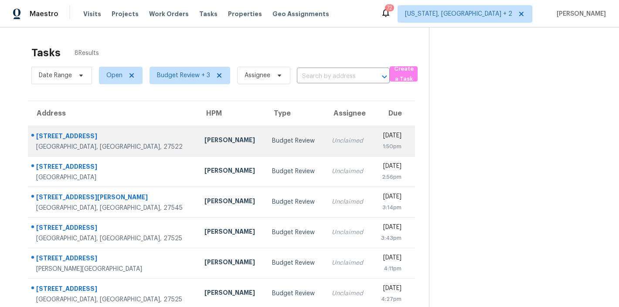
click at [205, 141] on div "[PERSON_NAME]" at bounding box center [232, 141] width 54 height 11
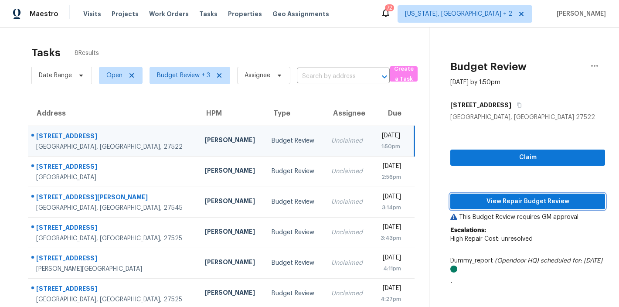
click at [494, 201] on span "View Repair Budget Review" at bounding box center [528, 201] width 141 height 11
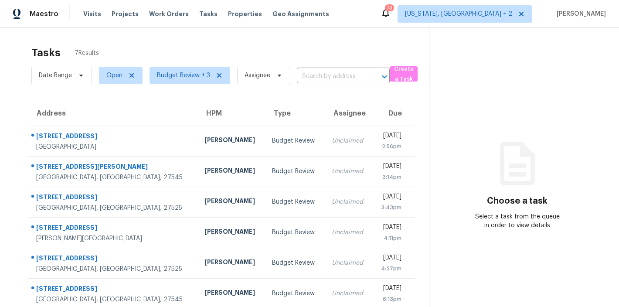
click at [248, 44] on div "Tasks 7 Results" at bounding box center [230, 52] width 398 height 23
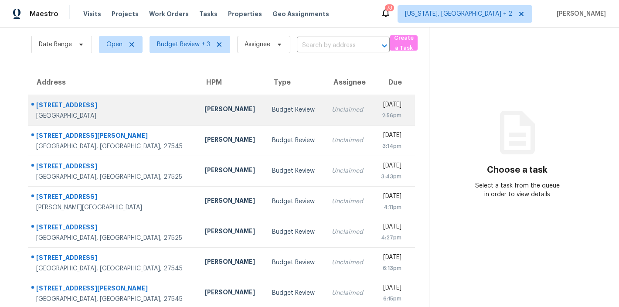
scroll to position [46, 0]
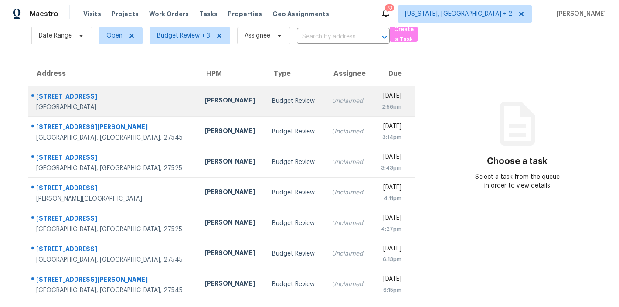
click at [265, 94] on td "Budget Review" at bounding box center [294, 101] width 59 height 31
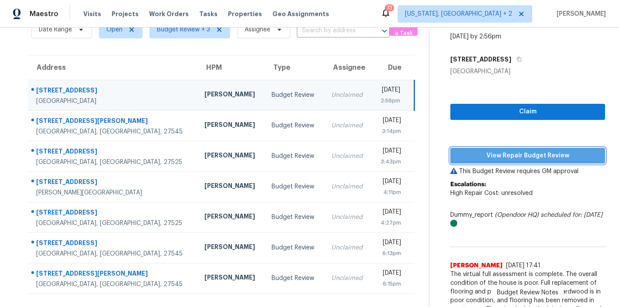
click at [569, 152] on span "View Repair Budget Review" at bounding box center [528, 155] width 141 height 11
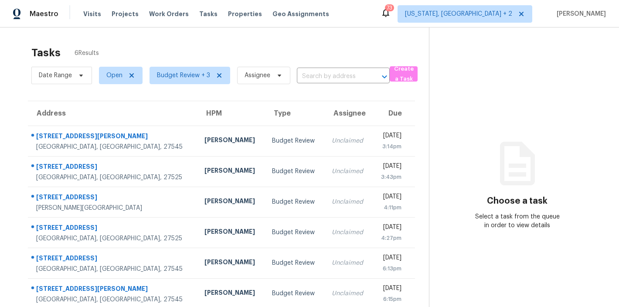
click at [185, 49] on div "Tasks 6 Results" at bounding box center [230, 52] width 398 height 23
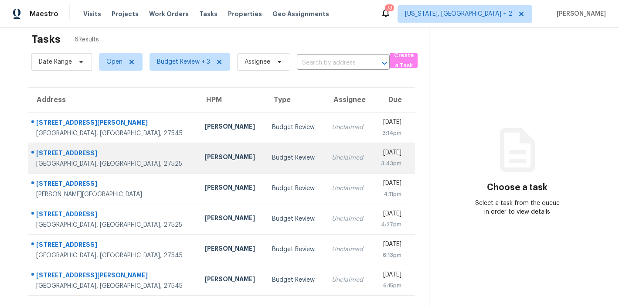
scroll to position [34, 0]
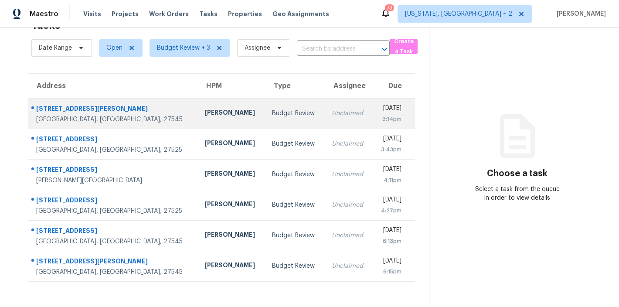
click at [205, 108] on div "[PERSON_NAME]" at bounding box center [232, 113] width 54 height 11
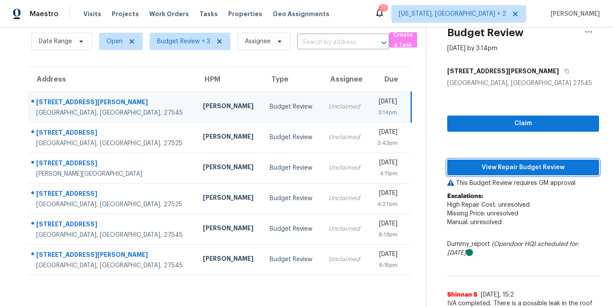
click at [579, 165] on span "View Repair Budget Review" at bounding box center [523, 167] width 138 height 11
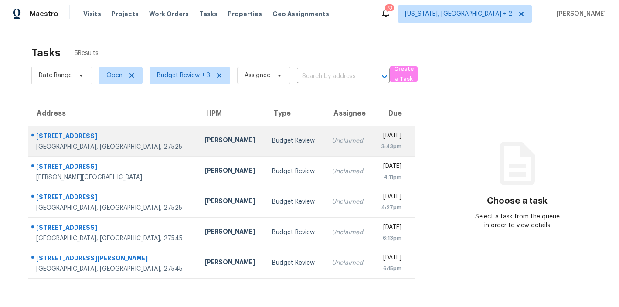
click at [198, 139] on td "[PERSON_NAME]" at bounding box center [232, 141] width 68 height 31
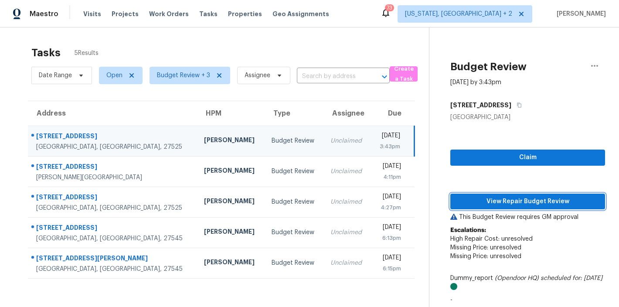
click at [548, 205] on span "View Repair Budget Review" at bounding box center [528, 201] width 141 height 11
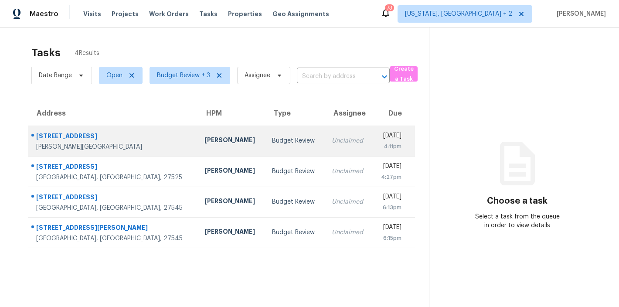
click at [201, 151] on td "[PERSON_NAME]" at bounding box center [232, 141] width 68 height 31
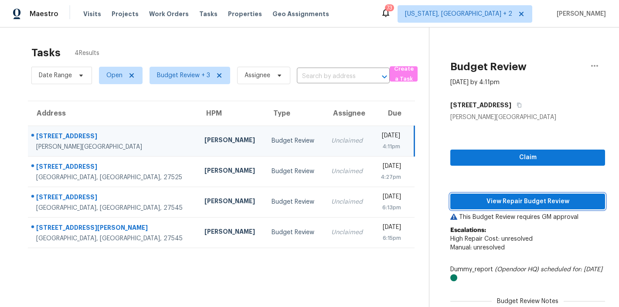
click at [547, 201] on span "View Repair Budget Review" at bounding box center [528, 201] width 141 height 11
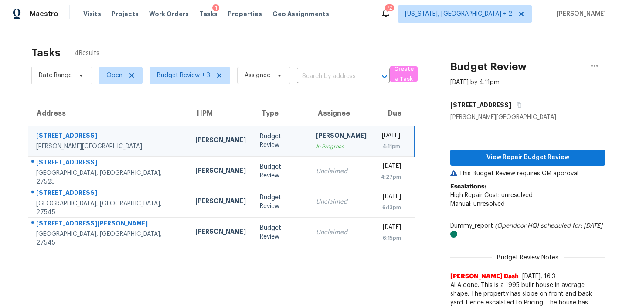
click at [203, 43] on div "Tasks 4 Results" at bounding box center [230, 52] width 398 height 23
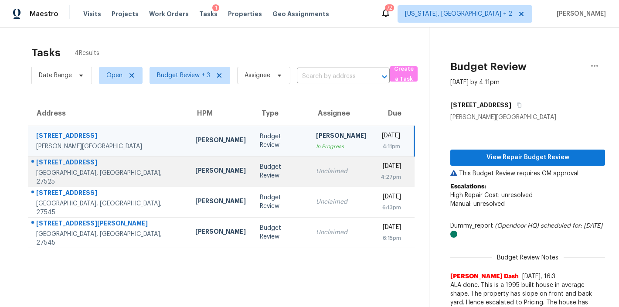
click at [195, 174] on div "[PERSON_NAME]" at bounding box center [220, 171] width 51 height 11
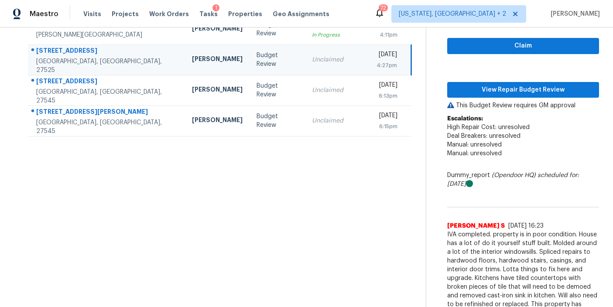
scroll to position [113, 0]
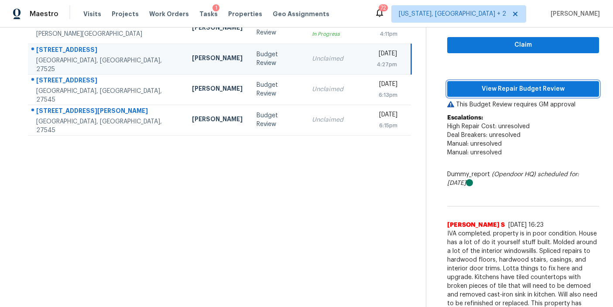
click at [506, 89] on span "View Repair Budget Review" at bounding box center [523, 89] width 138 height 11
